Goal: Information Seeking & Learning: Learn about a topic

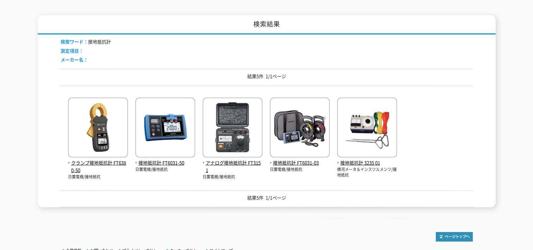
scroll to position [106, 0]
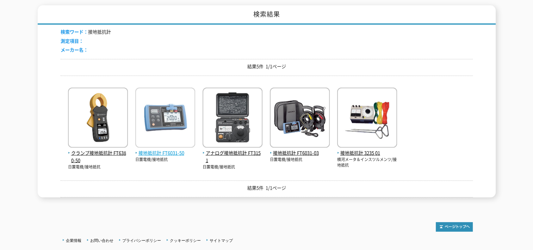
click at [156, 149] on span "接地抵抗計 FT6031-50" at bounding box center [165, 152] width 60 height 7
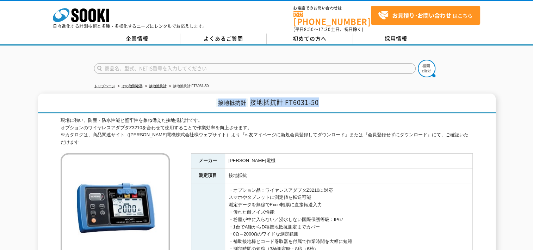
drag, startPoint x: 343, startPoint y: 100, endPoint x: 213, endPoint y: 94, distance: 130.2
click at [213, 94] on h1 "接地抵抗計 接地抵抗計 FT6031-50" at bounding box center [267, 103] width 458 height 20
copy h1 "接地抵抗計 接地抵抗計 FT6031-50"
